Goal: Navigation & Orientation: Find specific page/section

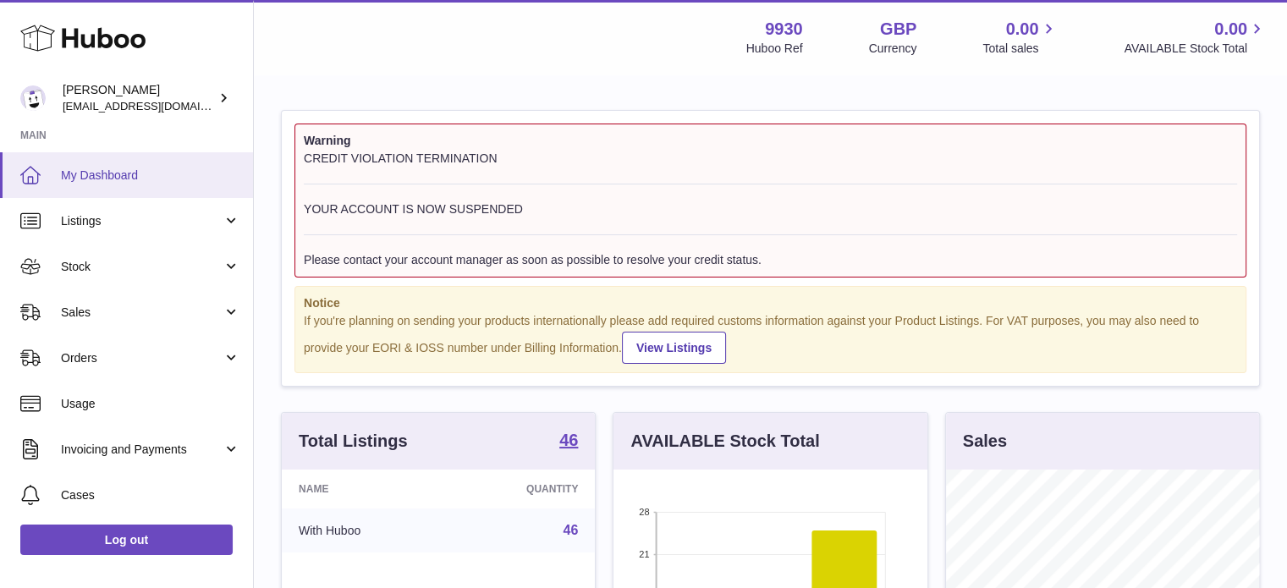
scroll to position [264, 317]
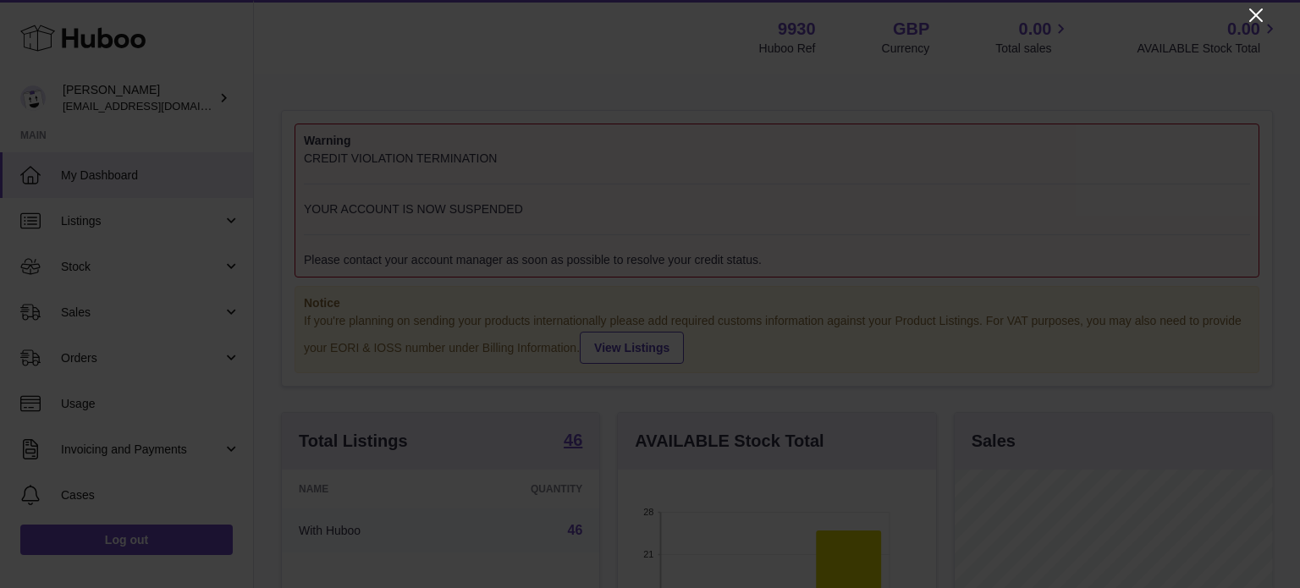
click at [1252, 14] on icon "Close" at bounding box center [1256, 15] width 20 height 20
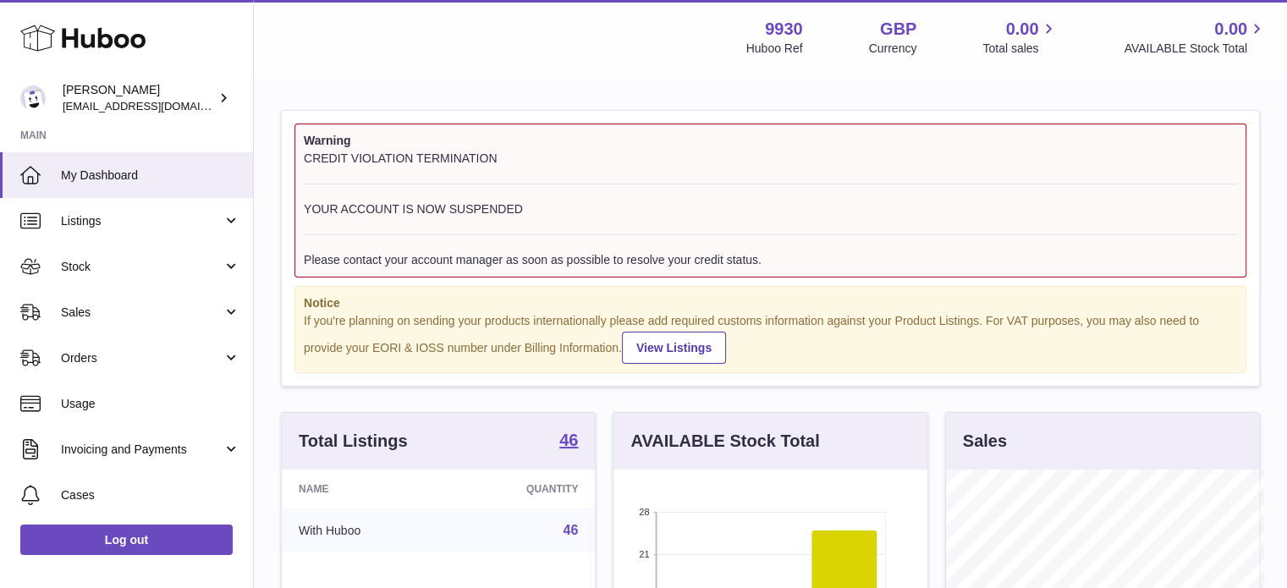
scroll to position [845865, 845815]
click at [95, 213] on span "Listings" at bounding box center [142, 221] width 162 height 16
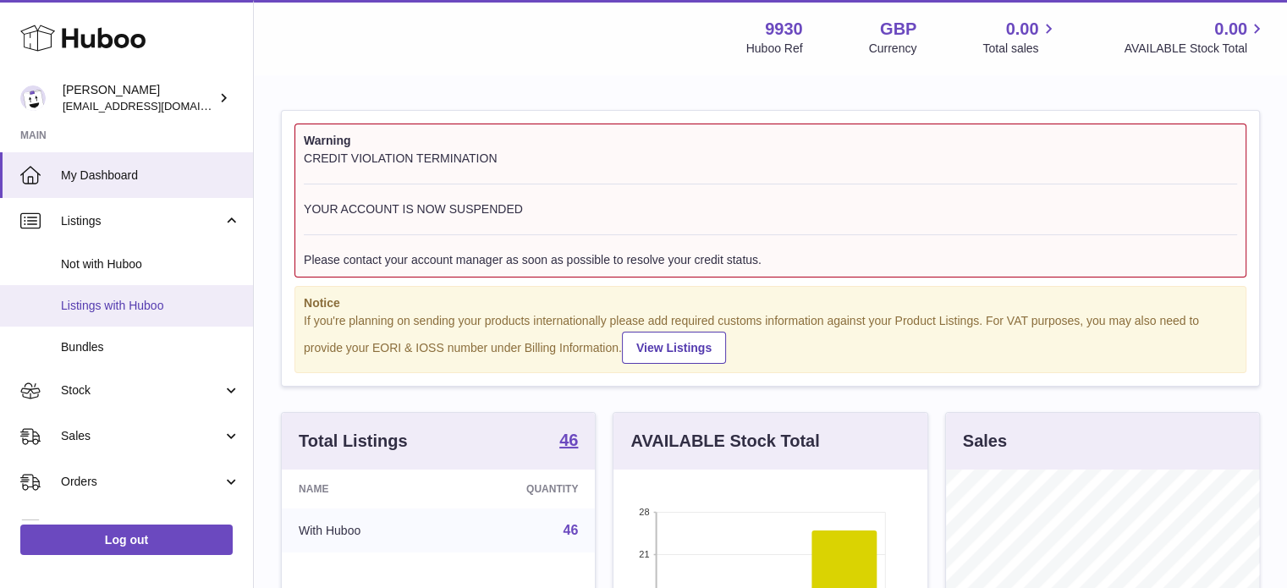
click at [118, 304] on span "Listings with Huboo" at bounding box center [150, 306] width 179 height 16
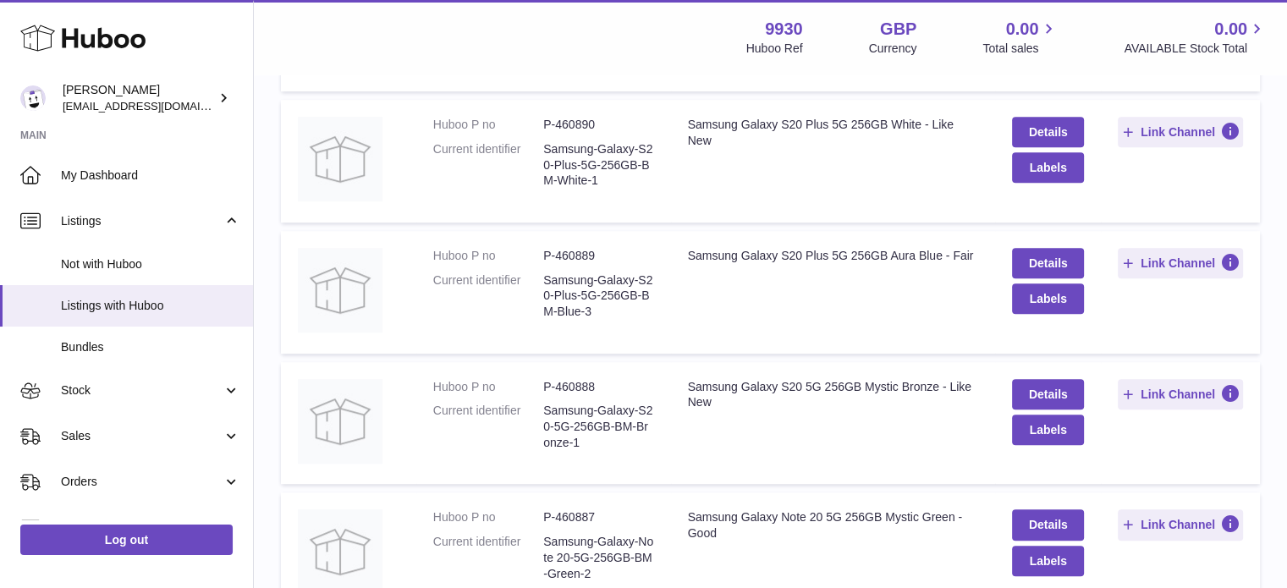
scroll to position [1100, 0]
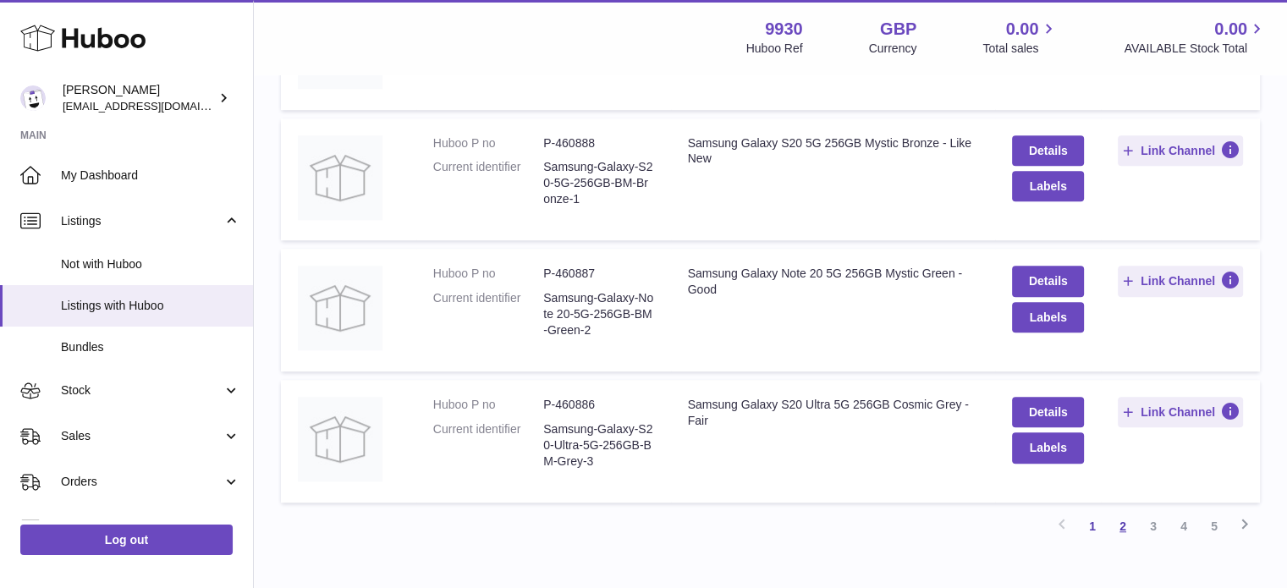
click at [1117, 530] on link "2" at bounding box center [1123, 526] width 30 height 30
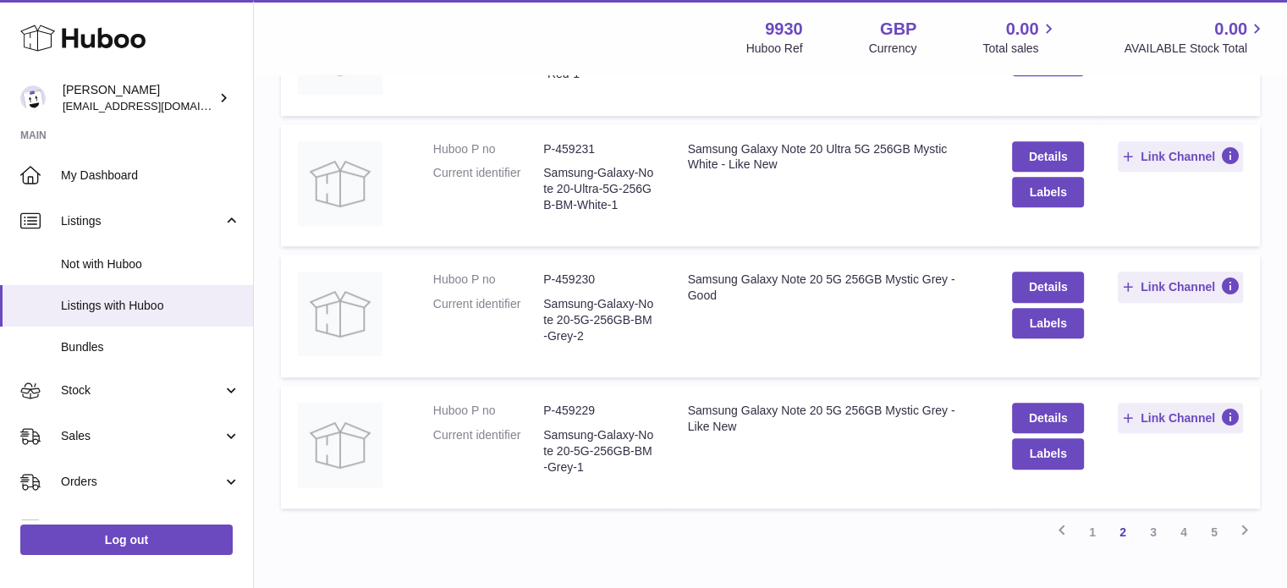
scroll to position [1198, 0]
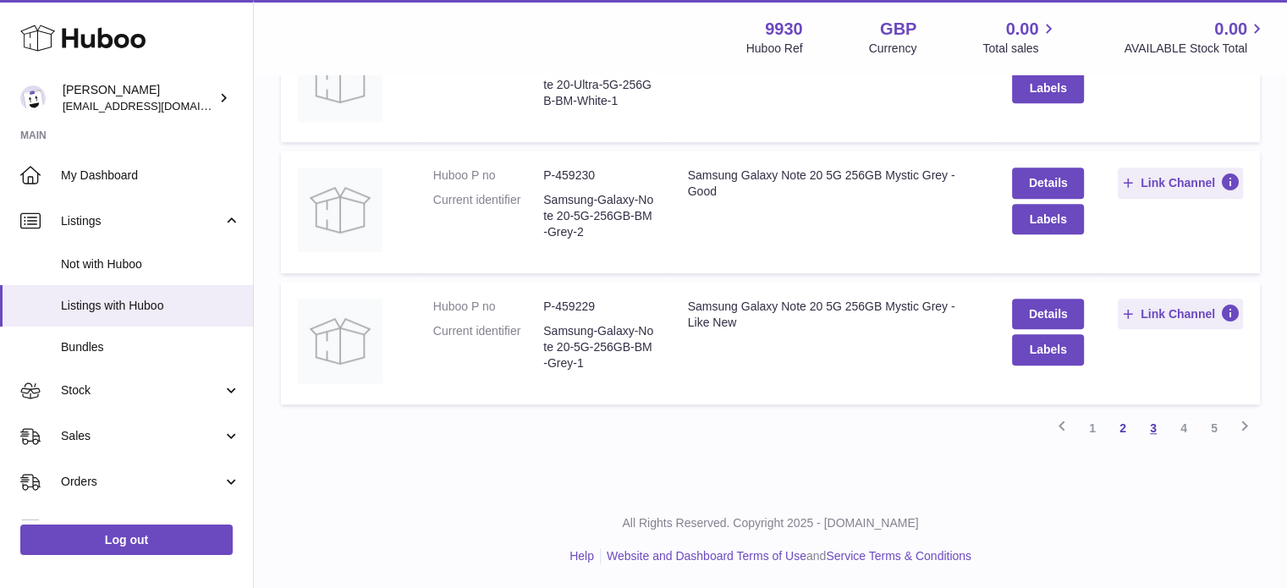
click at [1149, 426] on link "3" at bounding box center [1153, 428] width 30 height 30
